Goal: Use online tool/utility

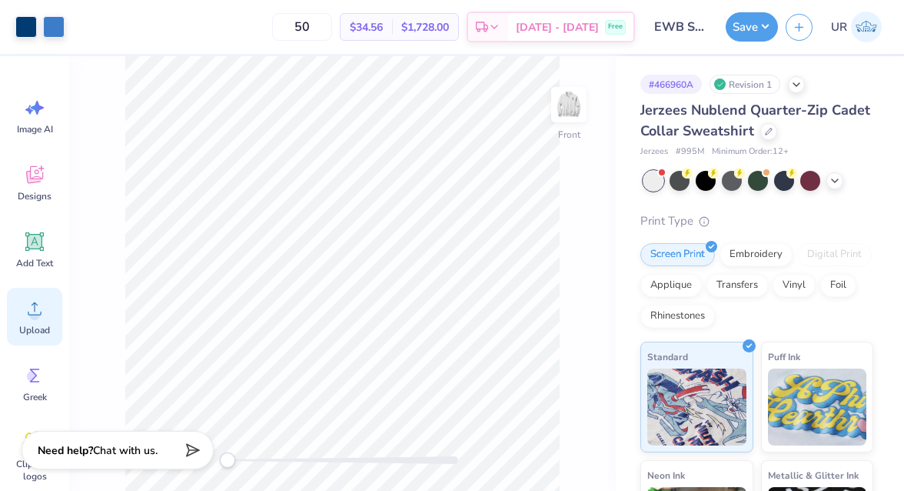
click at [38, 303] on icon at bounding box center [34, 308] width 23 height 23
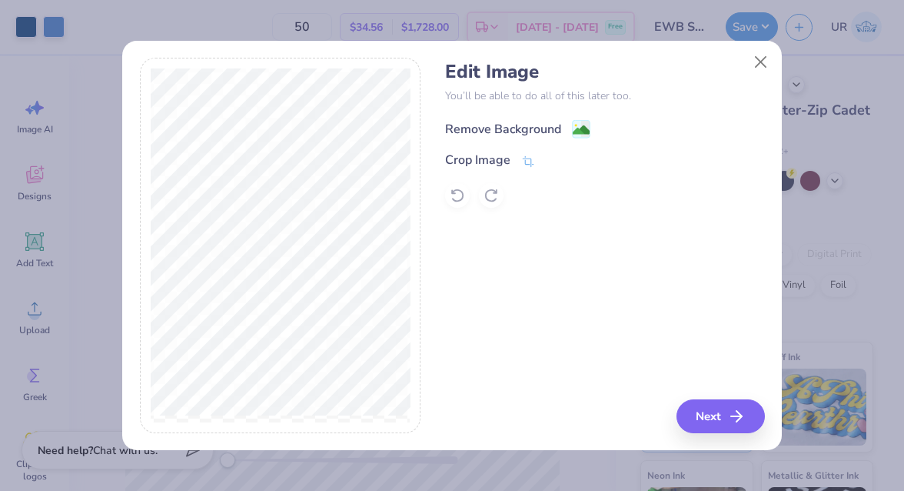
click at [492, 123] on div "Remove Background" at bounding box center [503, 129] width 116 height 18
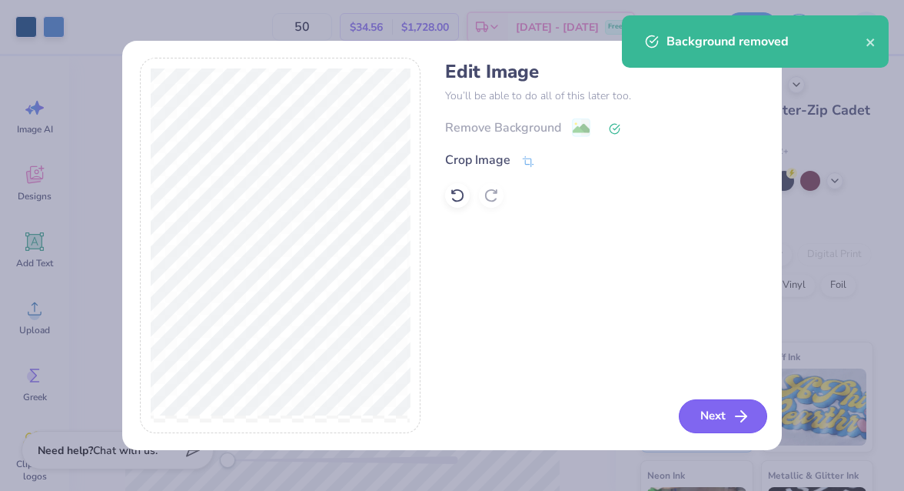
click at [744, 416] on line "button" at bounding box center [741, 416] width 11 height 0
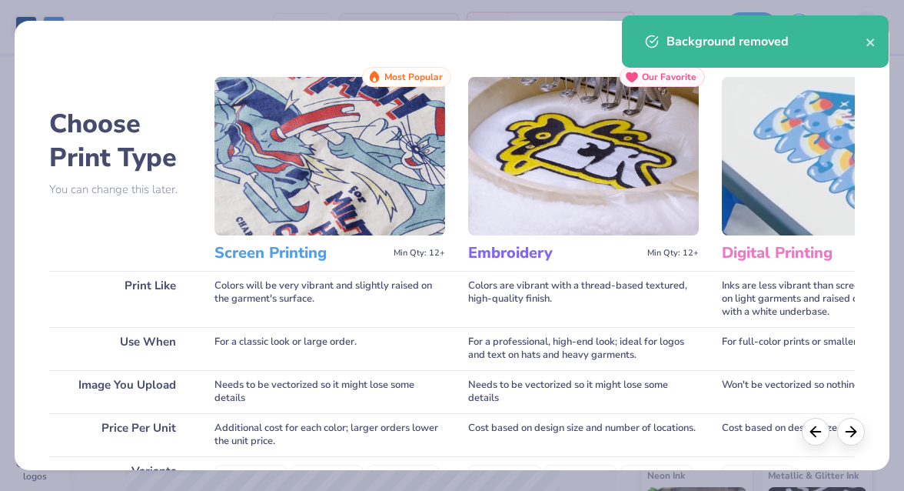
click at [434, 346] on div "For a classic look or large order." at bounding box center [330, 348] width 231 height 43
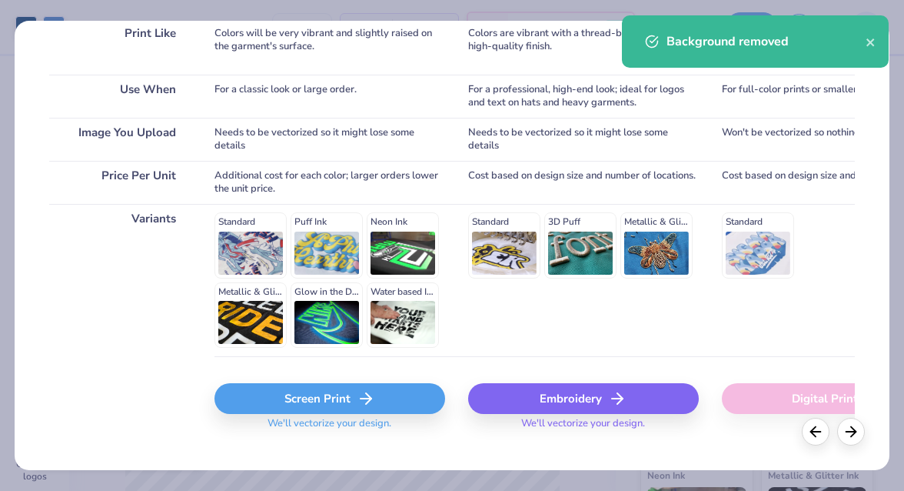
click at [344, 391] on div "Screen Print" at bounding box center [330, 398] width 231 height 31
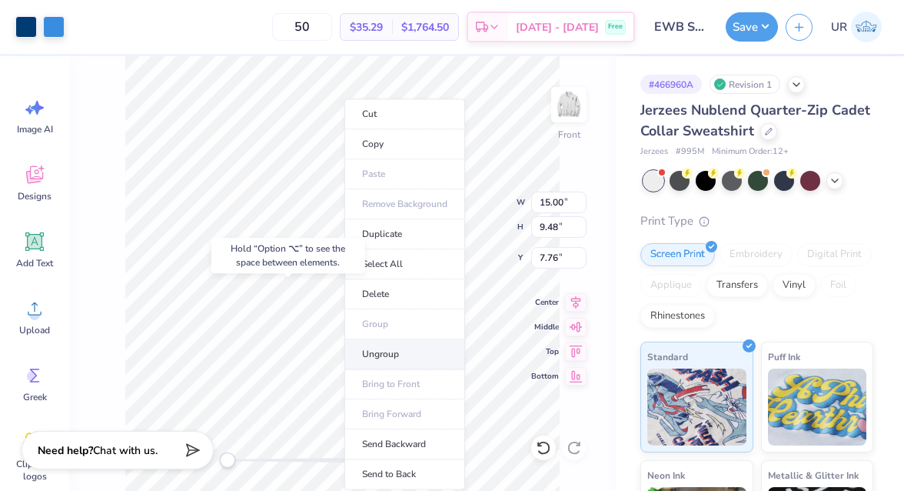
click at [384, 349] on li "Ungroup" at bounding box center [404, 354] width 121 height 30
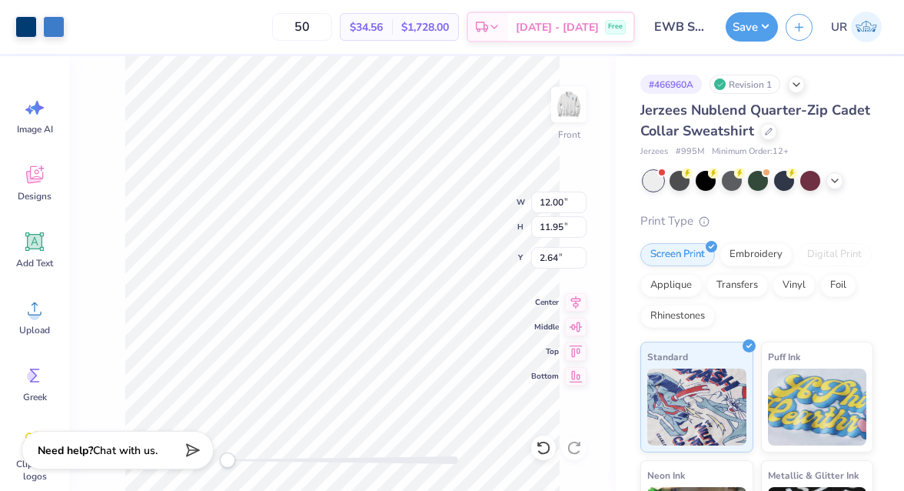
type input "13.87"
type input "13.81"
type input "7.40"
type input "6.29"
type input "6.26"
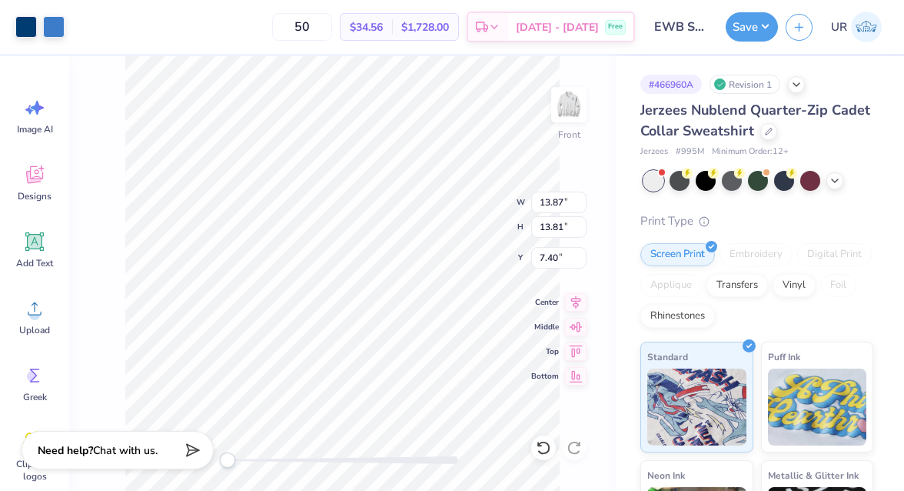
type input "7.41"
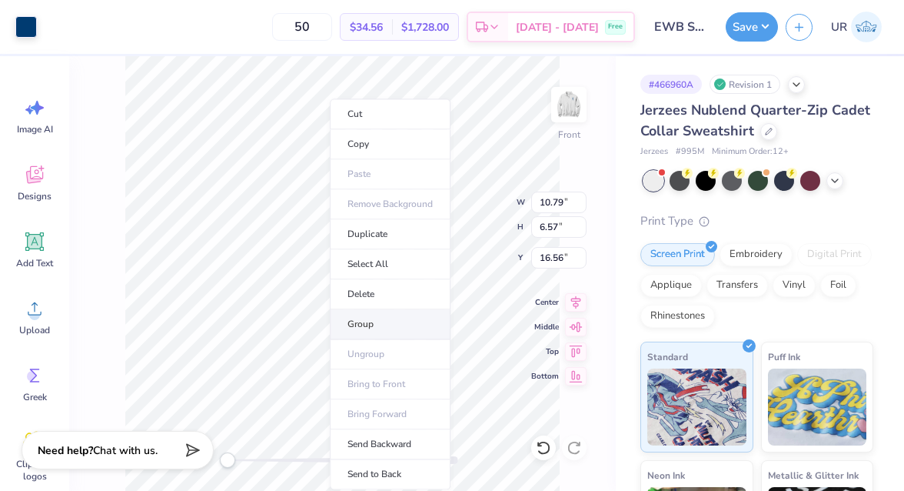
click at [369, 314] on li "Group" at bounding box center [390, 324] width 121 height 30
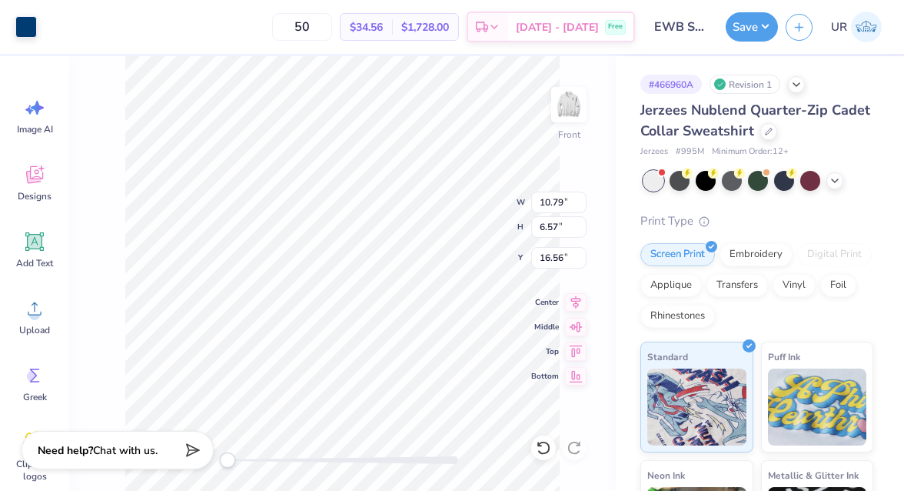
type input "6.29"
type input "6.26"
type input "7.41"
type input "12.09"
type input "14.37"
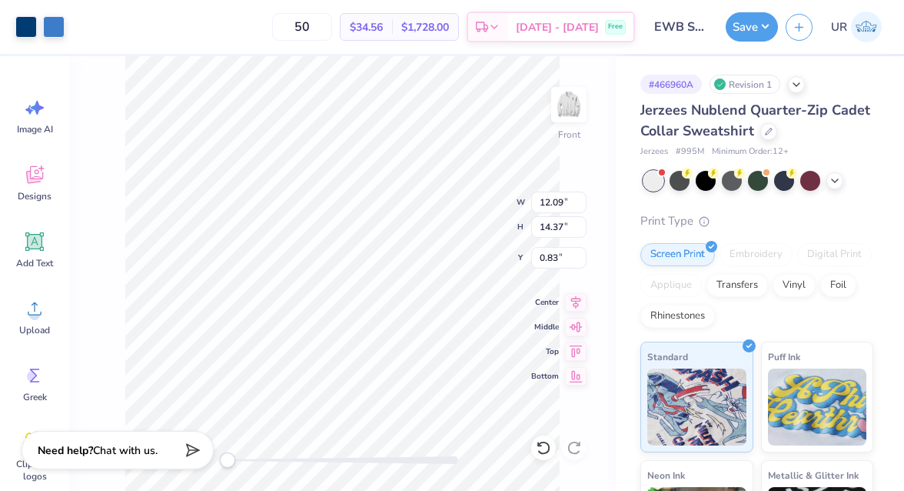
type input "12.76"
type input "15.18"
type input "12.76"
type input "7.77"
type input "0.83"
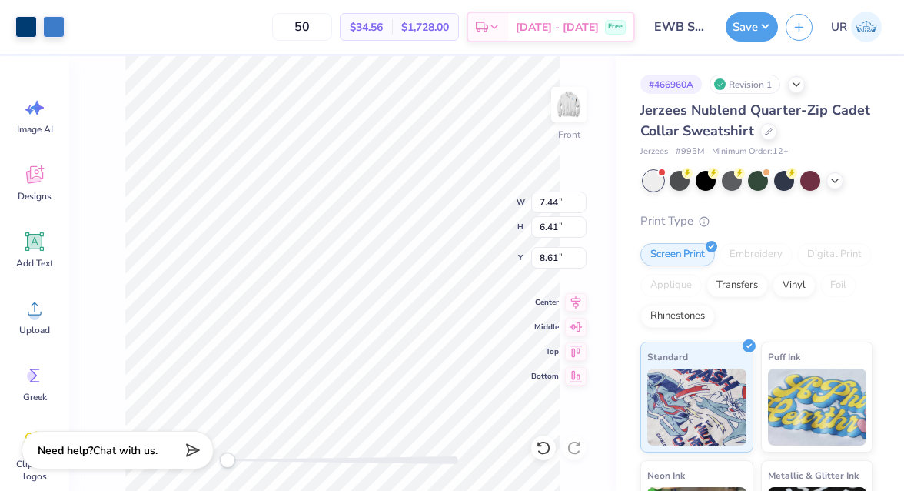
type input "12.08"
type input "11.70"
type input "10.07"
type input "7.44"
type input "6.41"
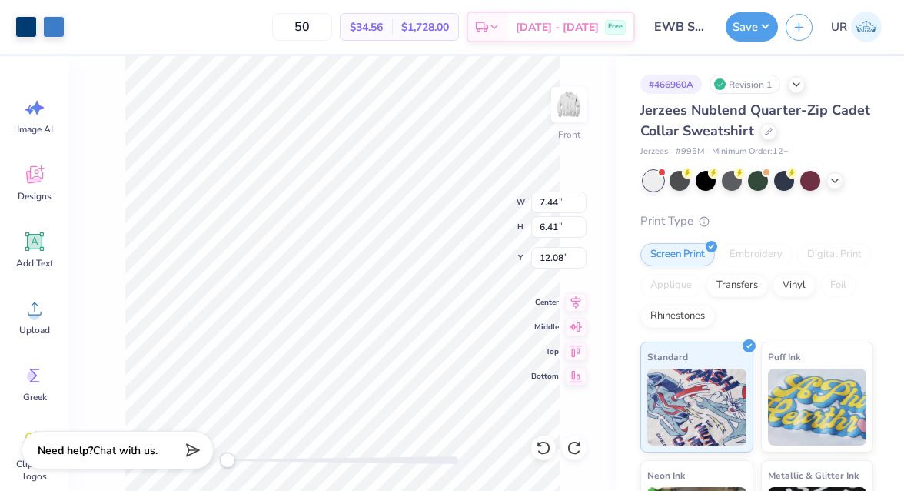
type input "8.61"
type input "3.64"
type input "2.22"
type input "12.68"
type input "12.63"
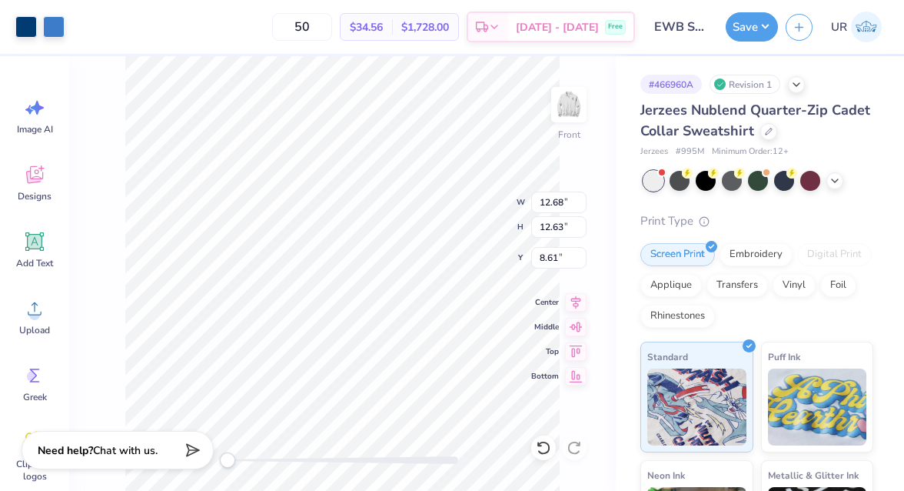
type input "6.68"
type input "10.02"
type input "0.70"
type input "11.24"
type input "0.79"
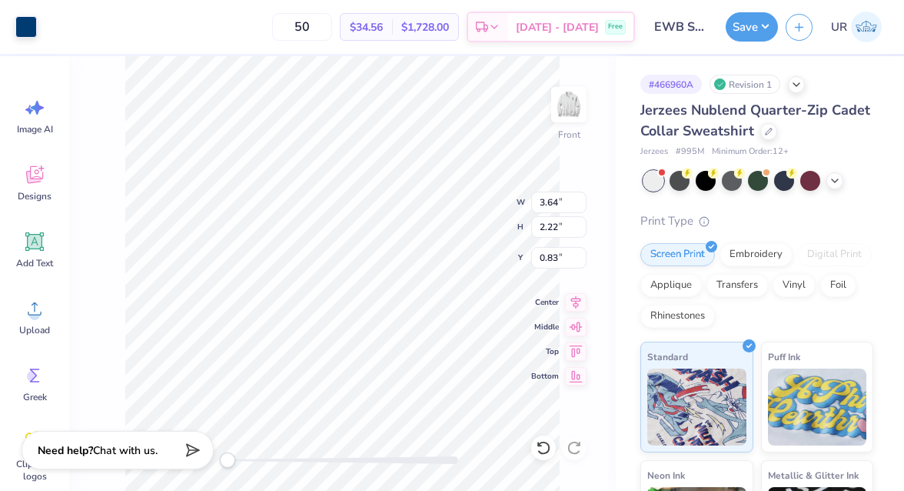
type input "10.49"
type input "6.39"
type input "0.94"
type input "10.71"
type input "6.52"
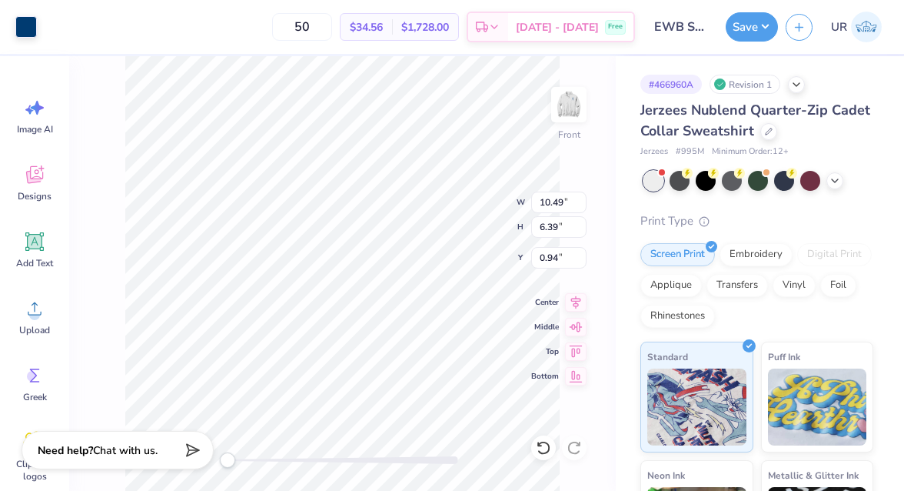
type input "1.53"
type input "9.19"
type input "5.60"
type input "7.57"
type input "3.82"
